Goal: Browse casually

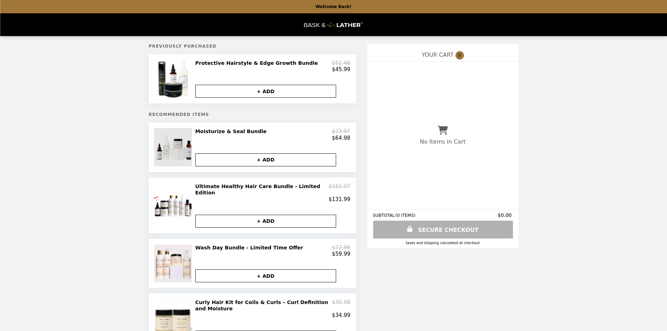
click at [175, 156] on img at bounding box center [174, 147] width 40 height 38
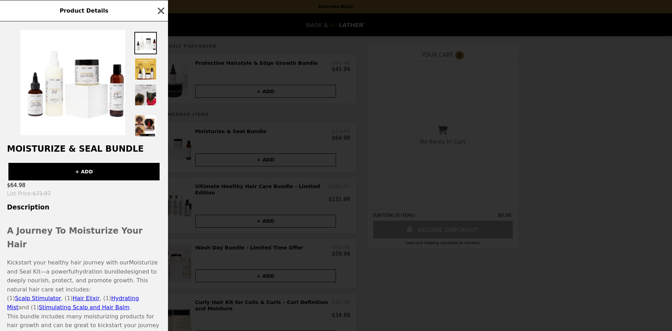
click at [148, 97] on img at bounding box center [145, 95] width 22 height 22
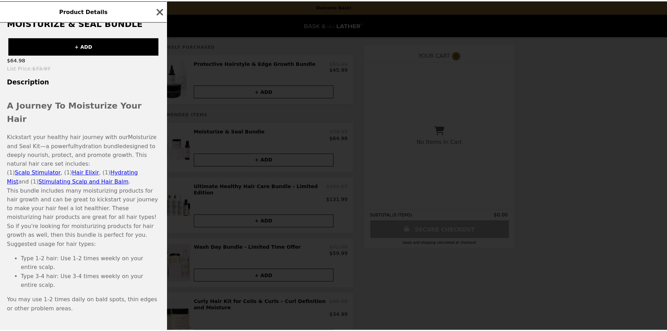
scroll to position [137, 0]
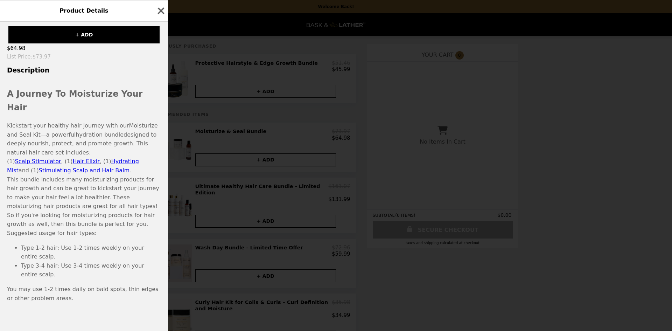
click at [267, 60] on div "Product Details Moisturize & Seal Bundle + ADD $64.98 List Price : $73.97 Descr…" at bounding box center [336, 165] width 672 height 331
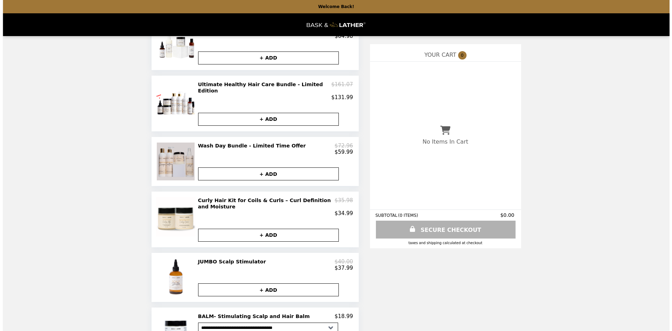
scroll to position [105, 0]
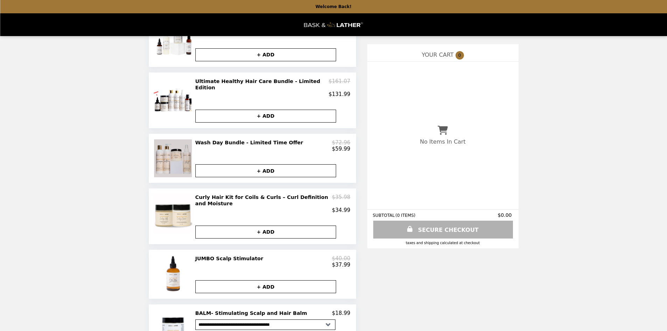
click at [169, 162] on img at bounding box center [174, 158] width 40 height 38
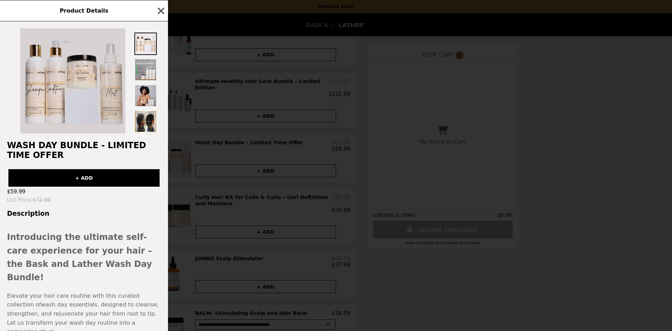
click at [84, 69] on img at bounding box center [72, 80] width 105 height 105
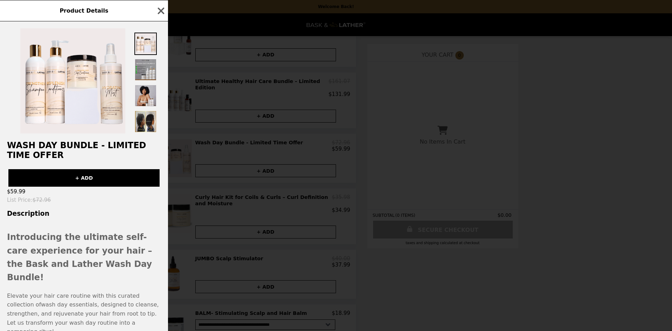
click at [145, 67] on img at bounding box center [145, 69] width 22 height 22
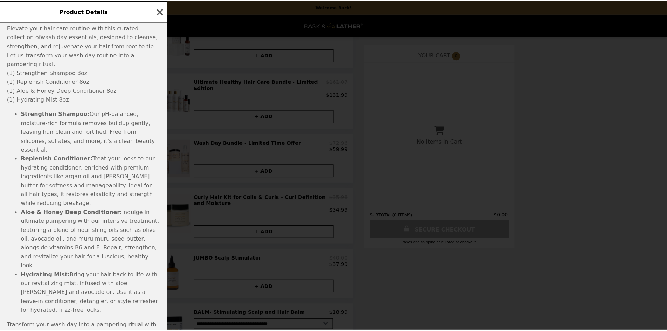
scroll to position [279, 0]
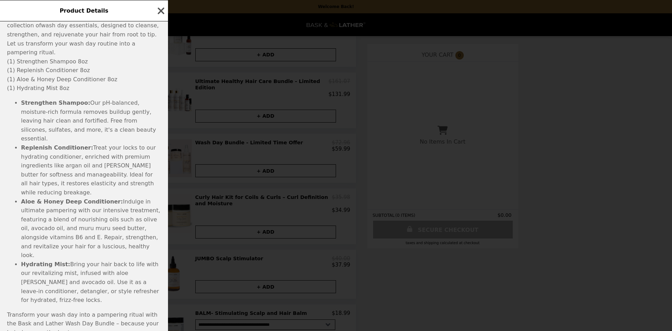
click at [161, 9] on icon "button" at bounding box center [161, 11] width 11 height 11
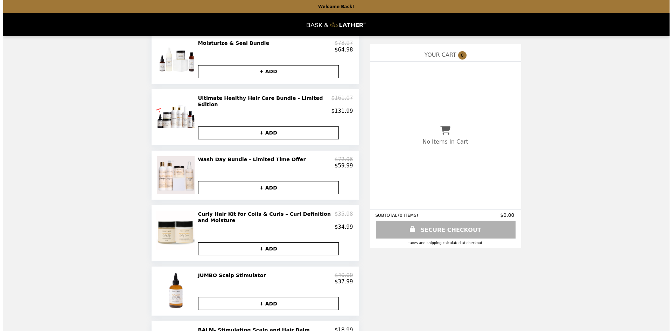
scroll to position [75, 0]
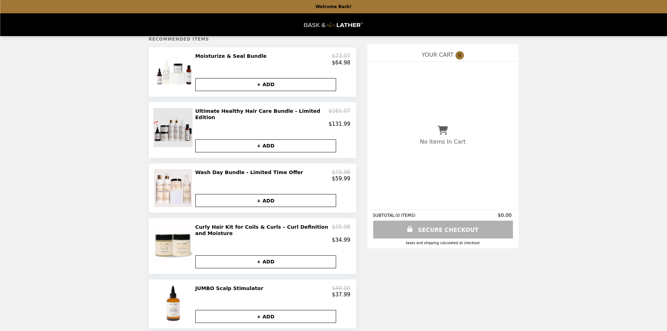
click at [175, 144] on img at bounding box center [173, 127] width 41 height 39
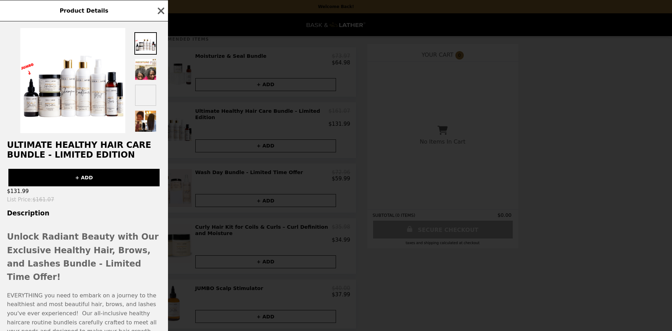
scroll to position [0, 0]
click at [152, 73] on img at bounding box center [145, 69] width 22 height 22
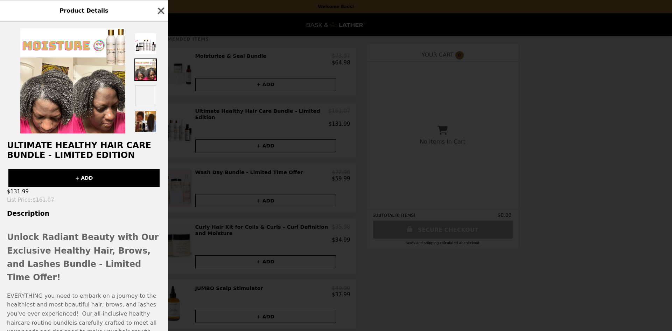
click at [149, 123] on img at bounding box center [145, 121] width 22 height 22
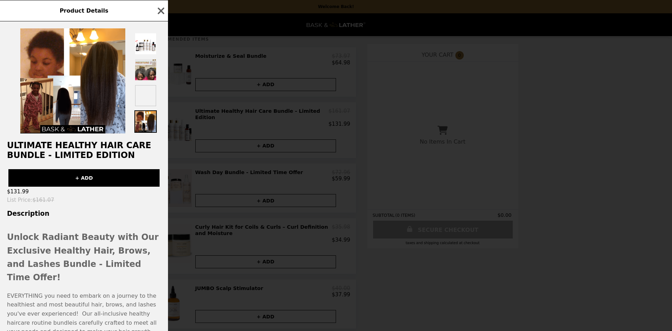
click at [148, 70] on img at bounding box center [145, 69] width 22 height 22
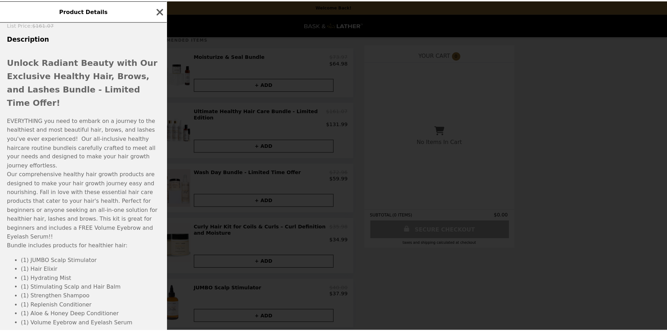
scroll to position [210, 0]
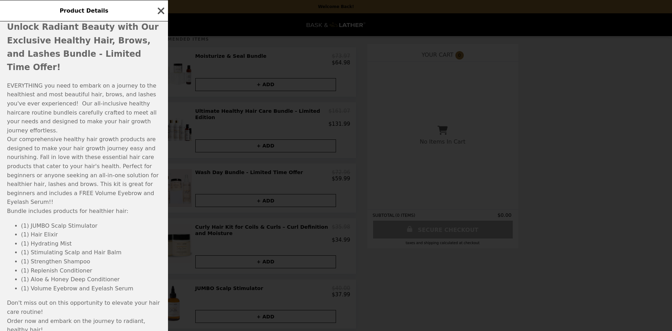
click at [163, 9] on icon "button" at bounding box center [161, 10] width 7 height 7
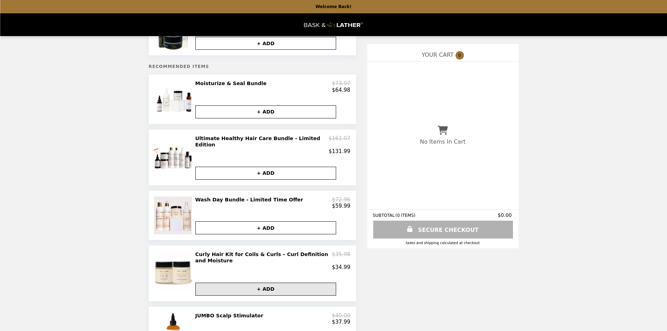
scroll to position [0, 0]
